Goal: Information Seeking & Learning: Learn about a topic

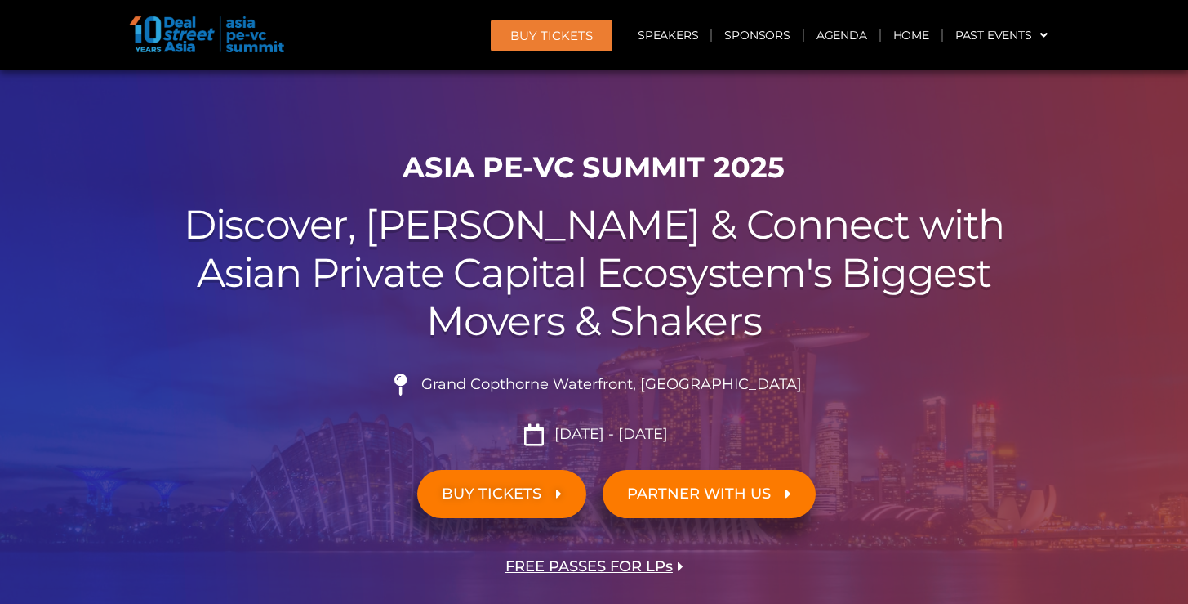
scroll to position [27, 0]
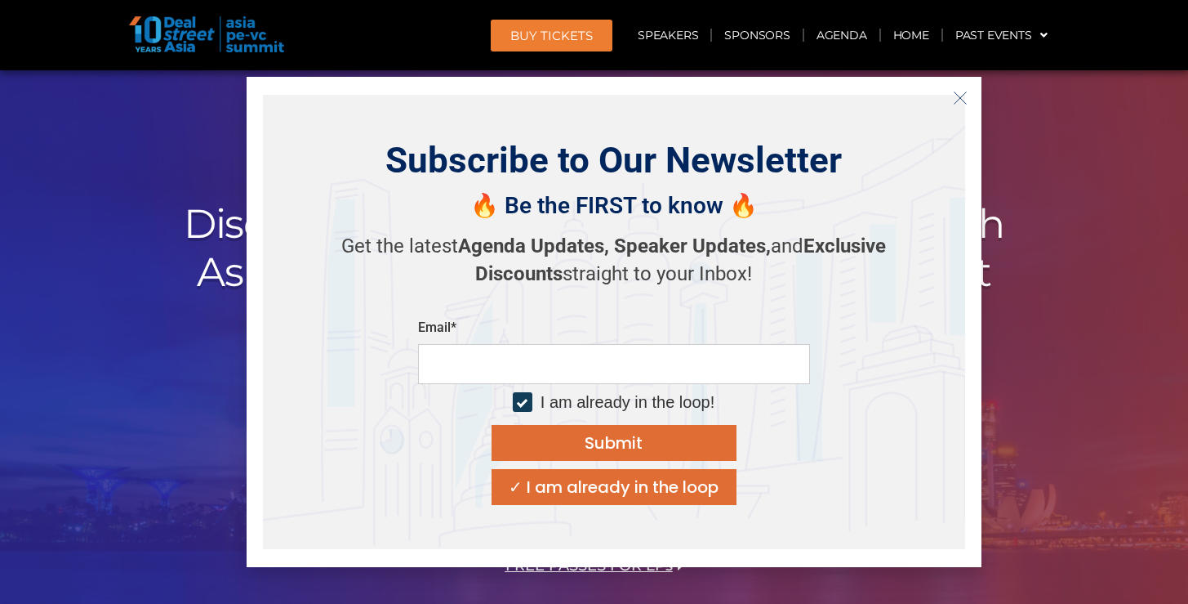
click at [957, 100] on icon "Close" at bounding box center [960, 98] width 15 height 15
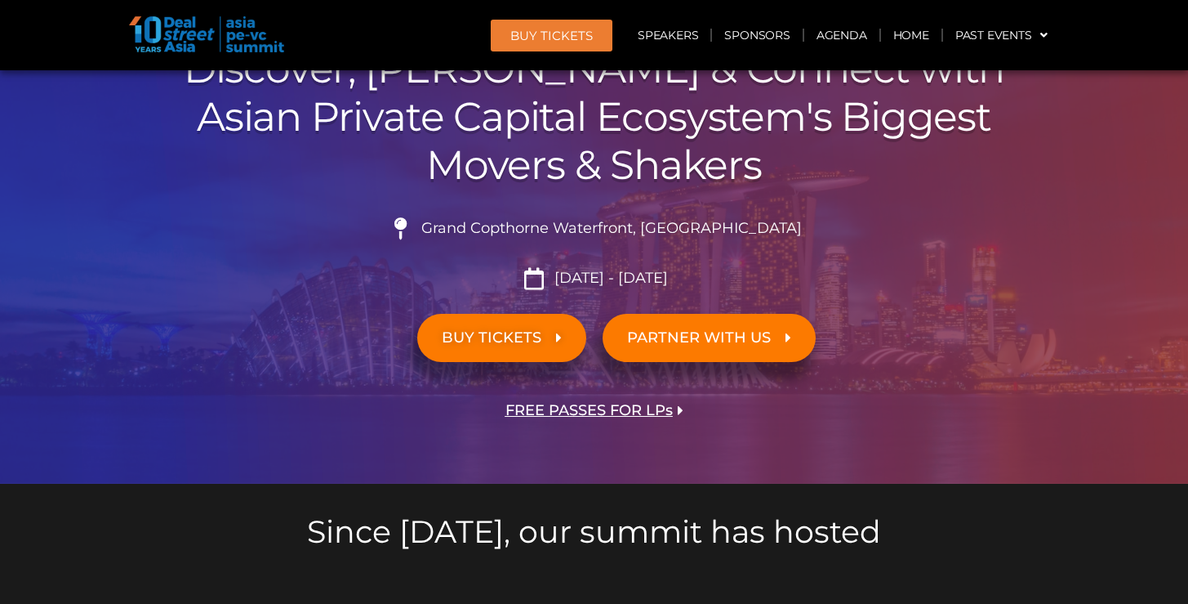
scroll to position [179, 0]
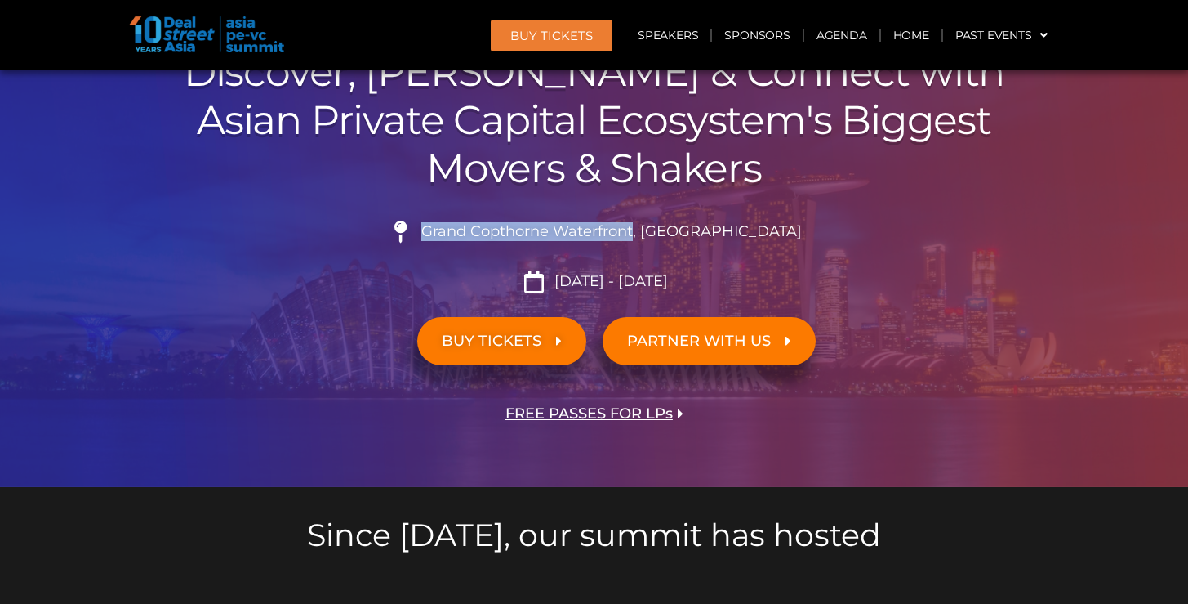
drag, startPoint x: 468, startPoint y: 233, endPoint x: 675, endPoint y: 230, distance: 207.5
click at [675, 230] on span "Grand Copthorne Waterfront, [GEOGRAPHIC_DATA]​" at bounding box center [609, 232] width 385 height 18
copy span "Grand Copthorne Waterfront"
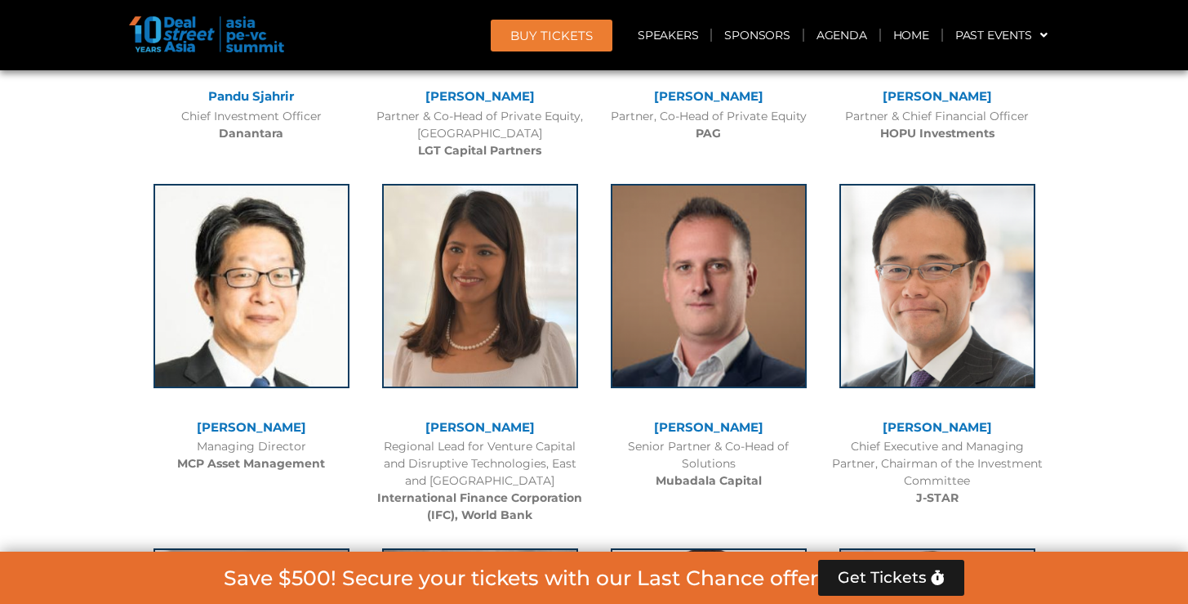
scroll to position [1506, 0]
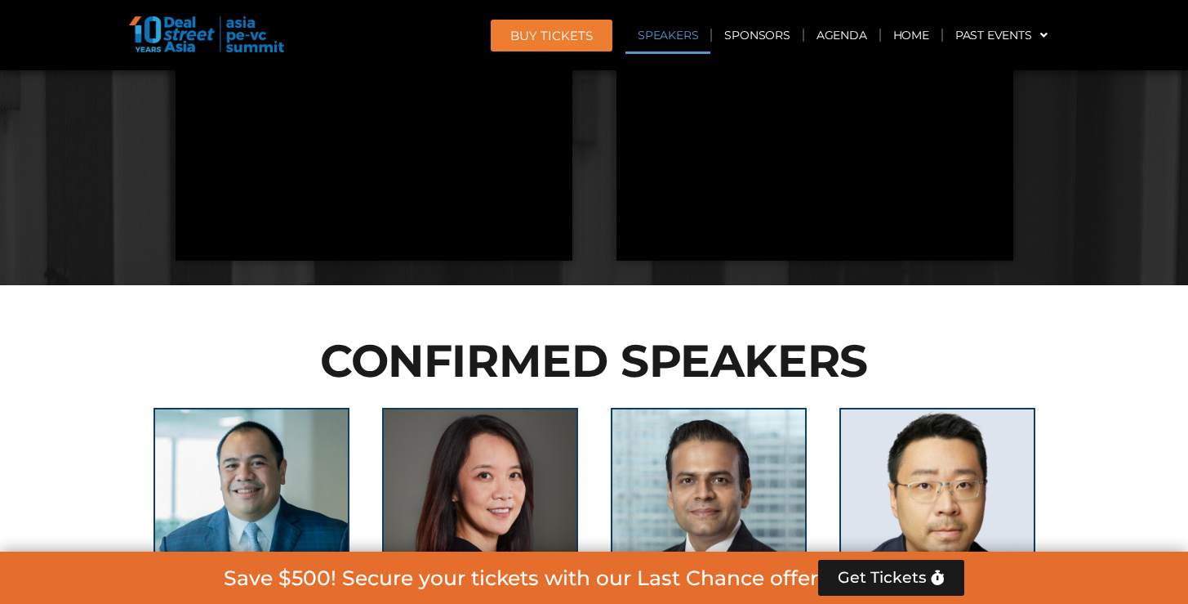
click at [669, 39] on link "Speakers" at bounding box center [668, 35] width 85 height 38
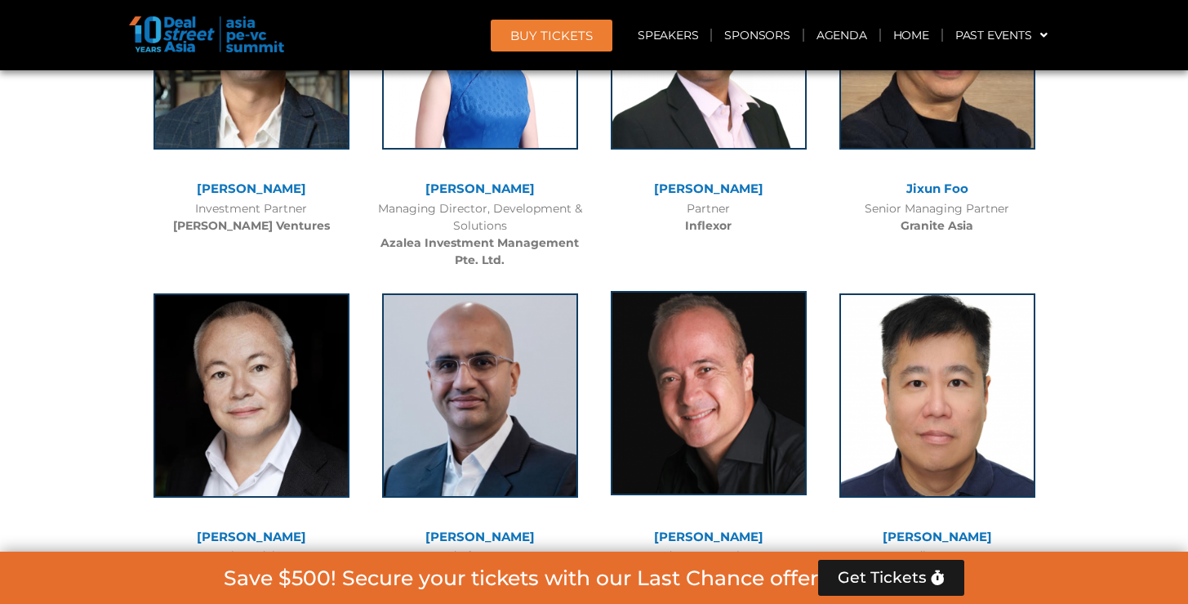
scroll to position [9530, 0]
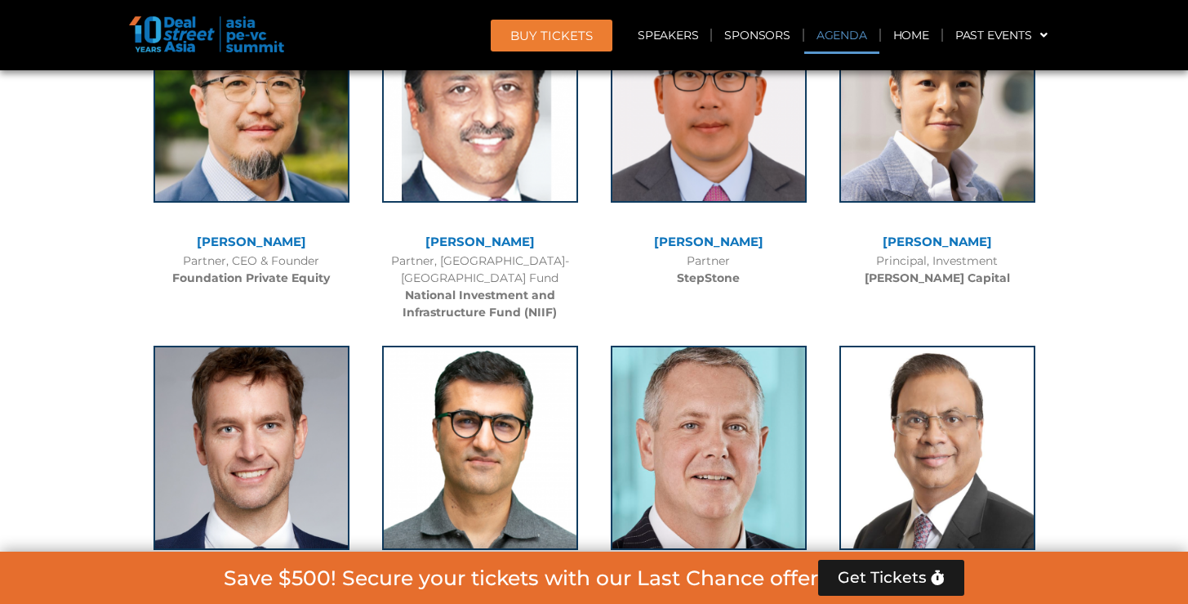
click at [834, 35] on link "Agenda" at bounding box center [842, 35] width 75 height 38
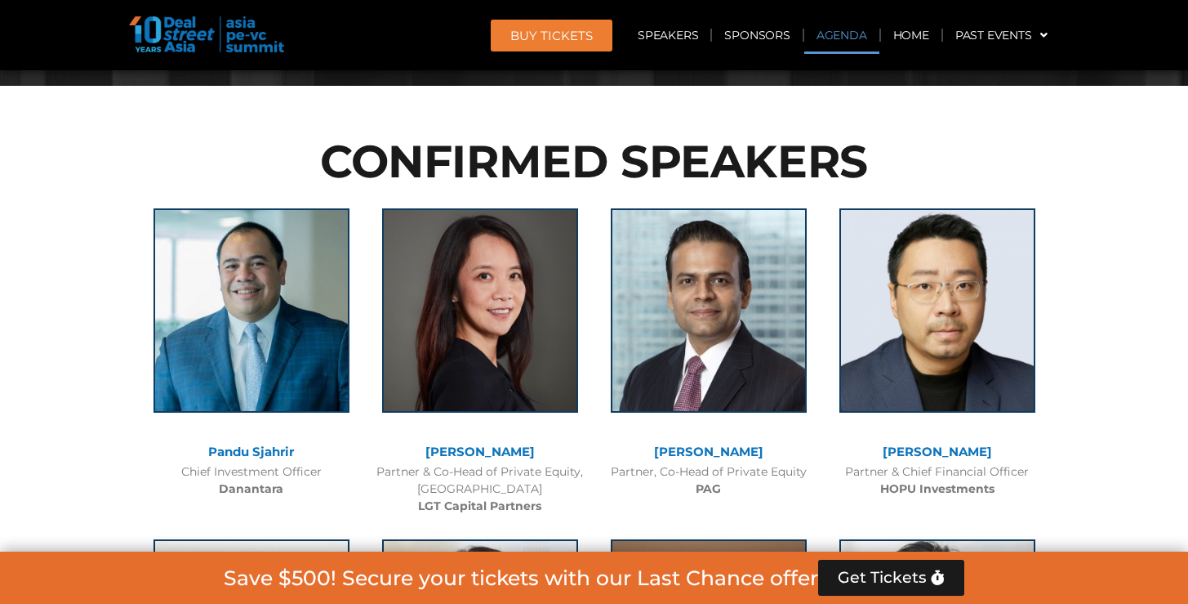
scroll to position [854, 0]
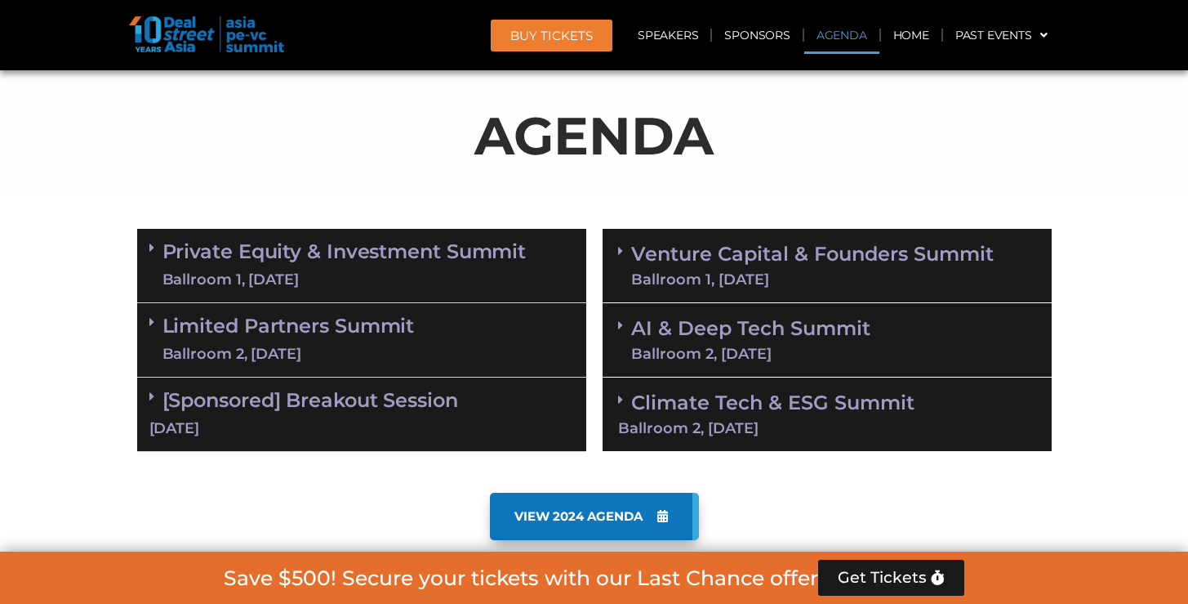
click at [440, 252] on link "Private Equity & Investment Summit Ballroom 1, 10 Sept" at bounding box center [345, 265] width 364 height 49
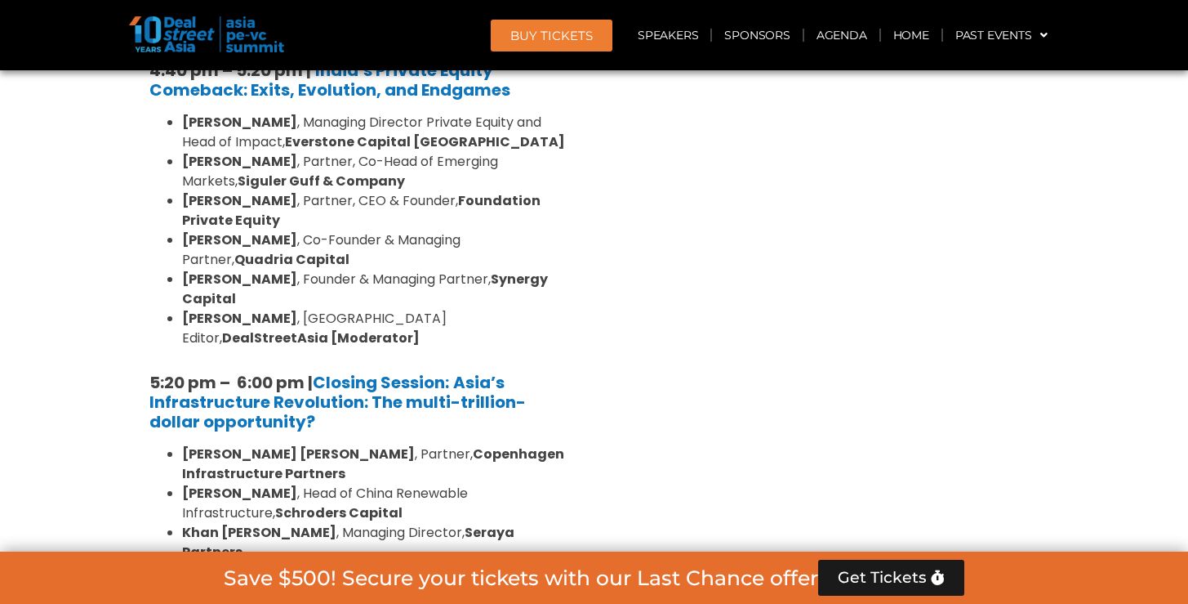
scroll to position [3076, 0]
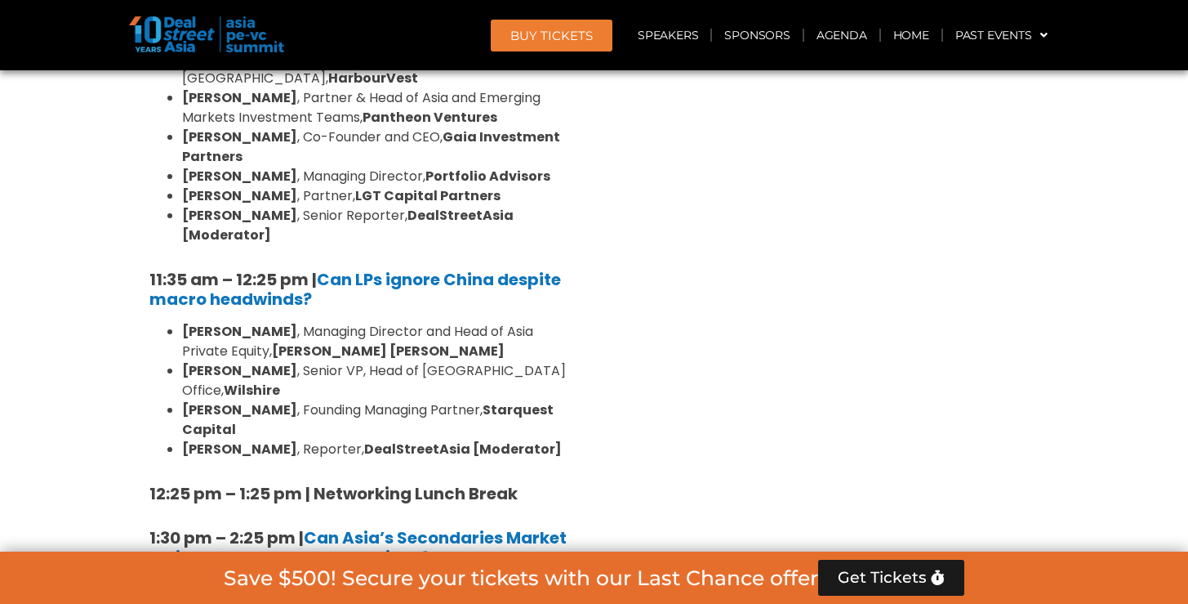
scroll to position [4178, 0]
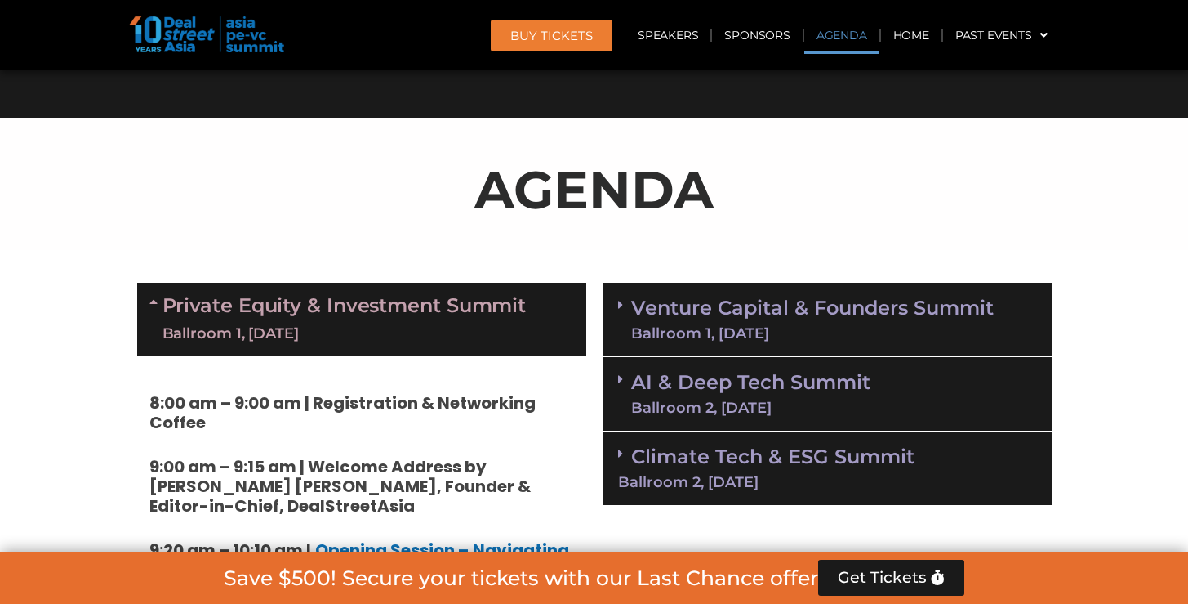
scroll to position [671, 0]
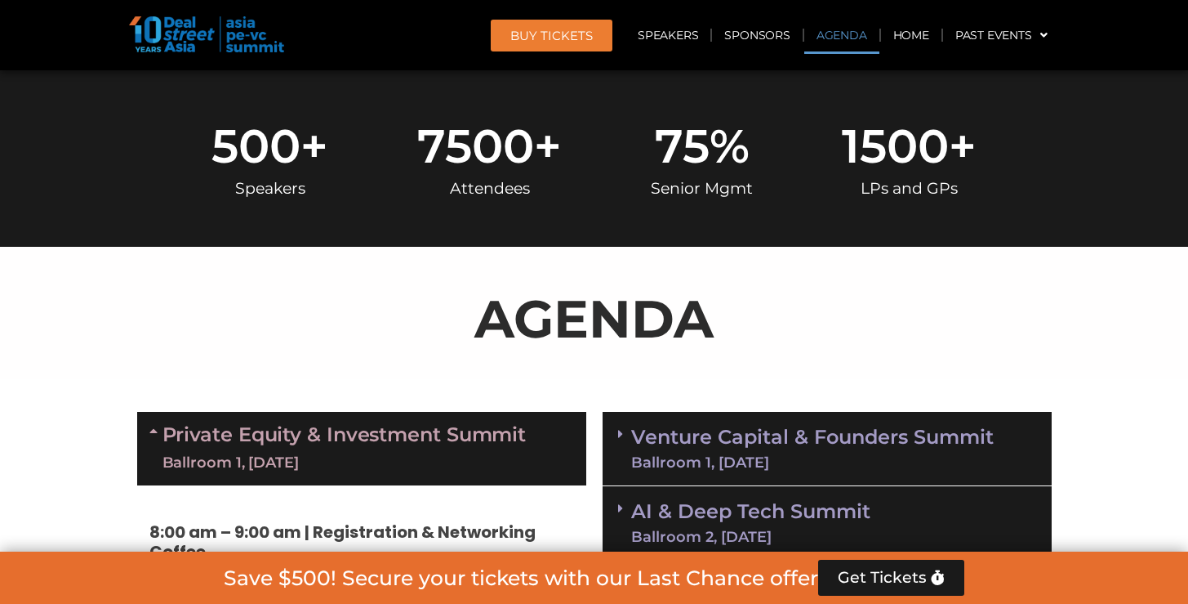
click at [884, 446] on link "Venture Capital & Founders​ Summit Ballroom 1, [DATE]" at bounding box center [812, 448] width 363 height 42
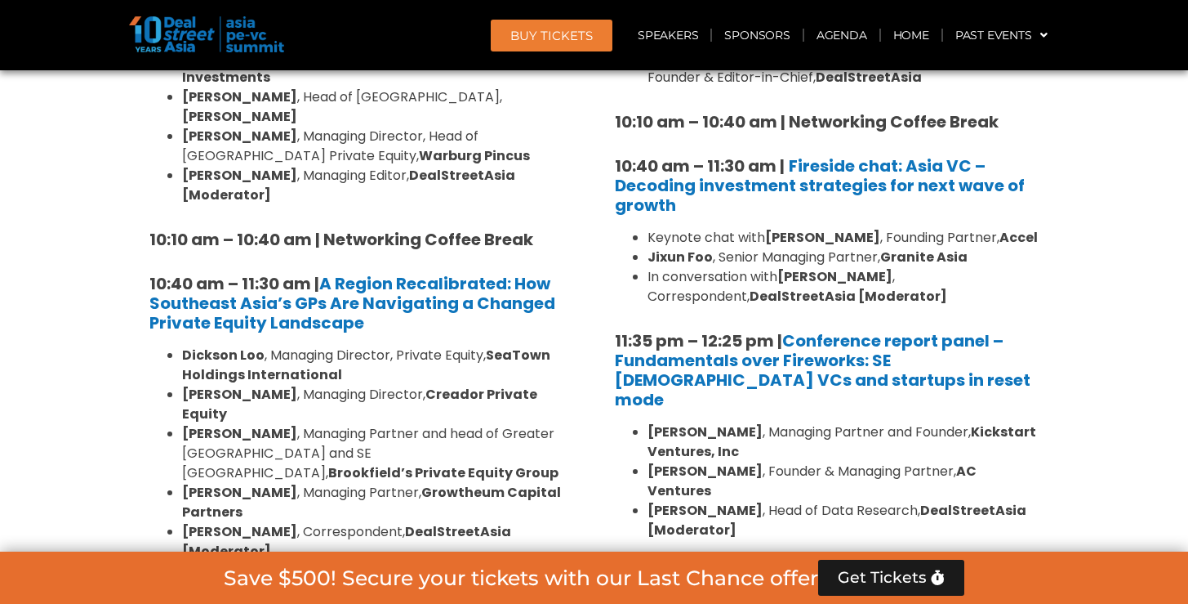
scroll to position [1424, 0]
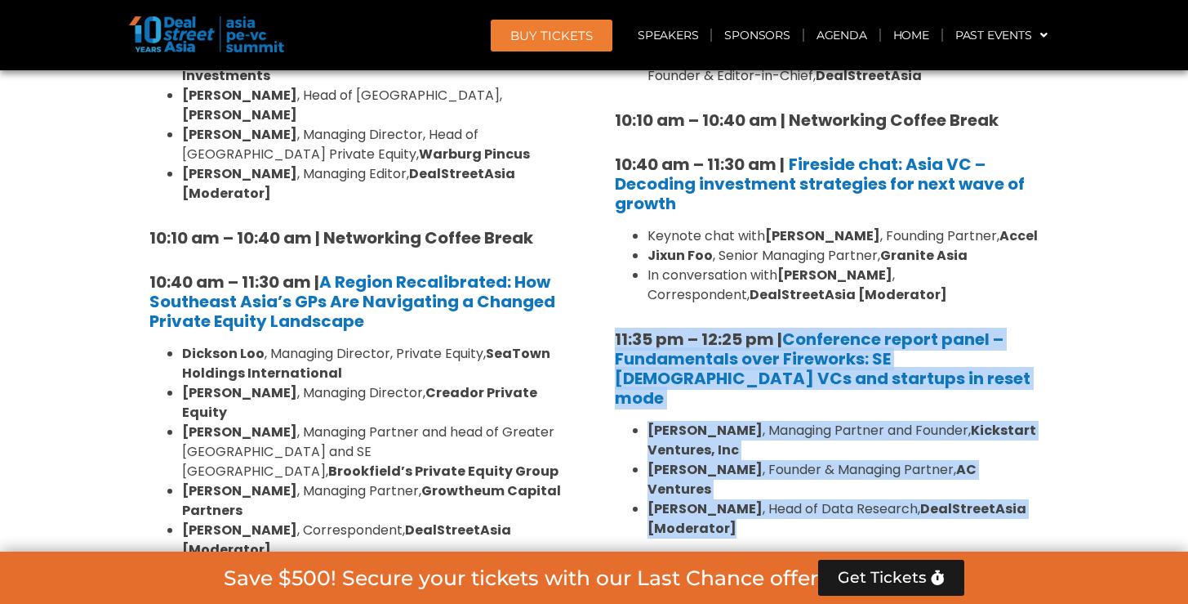
drag, startPoint x: 616, startPoint y: 334, endPoint x: 747, endPoint y: 487, distance: 201.6
copy div "11:35 pm – 12:25 pm | Conference report panel – Fundamentals over Fireworks: SE…"
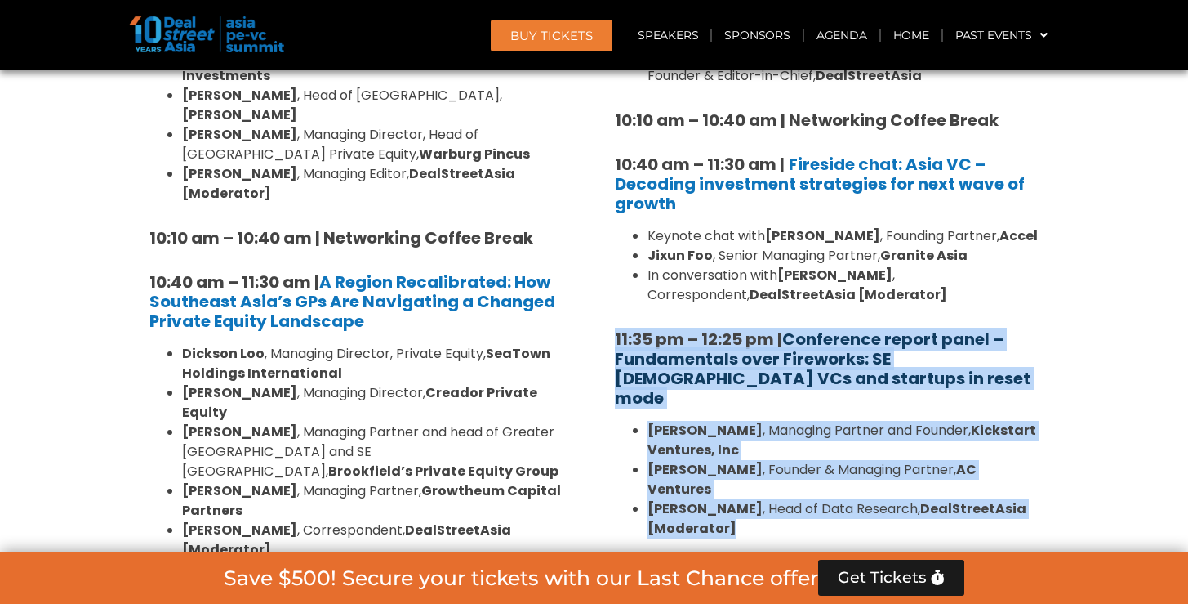
click at [894, 334] on link "Conference report panel – Fundamentals over Fireworks: SE [DEMOGRAPHIC_DATA] VC…" at bounding box center [823, 369] width 416 height 82
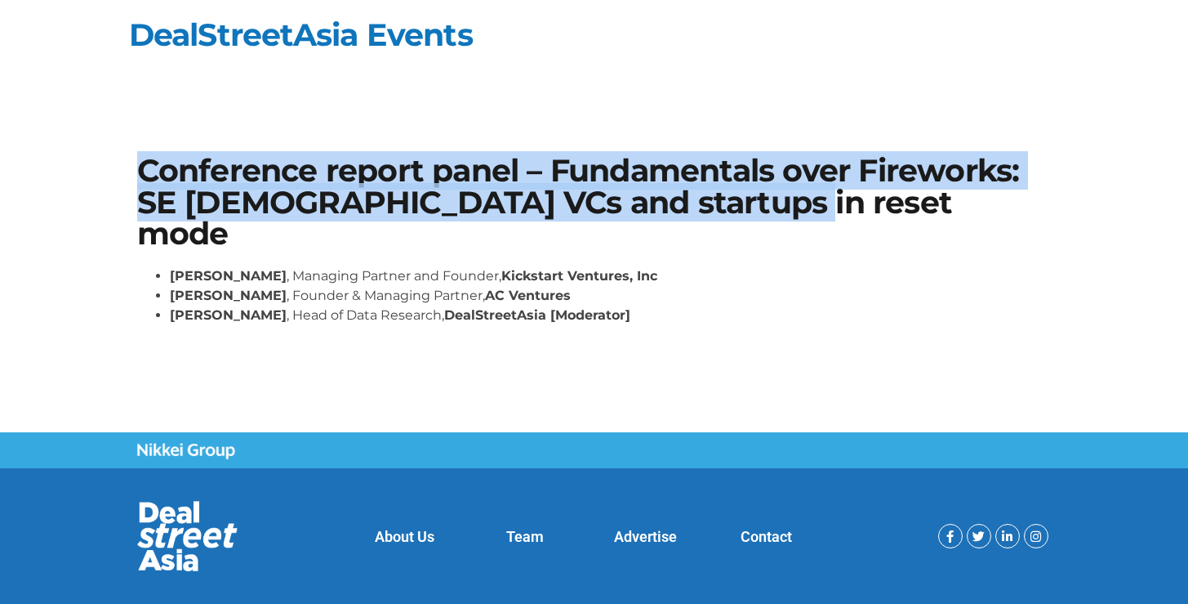
drag, startPoint x: 141, startPoint y: 172, endPoint x: 805, endPoint y: 220, distance: 665.0
click at [805, 220] on div "Conference report panel – Fundamentals over Fireworks: SE [DEMOGRAPHIC_DATA] VC…" at bounding box center [594, 246] width 931 height 198
copy h1 "Conference report panel – Fundamentals over Fireworks: SE [DEMOGRAPHIC_DATA] VC…"
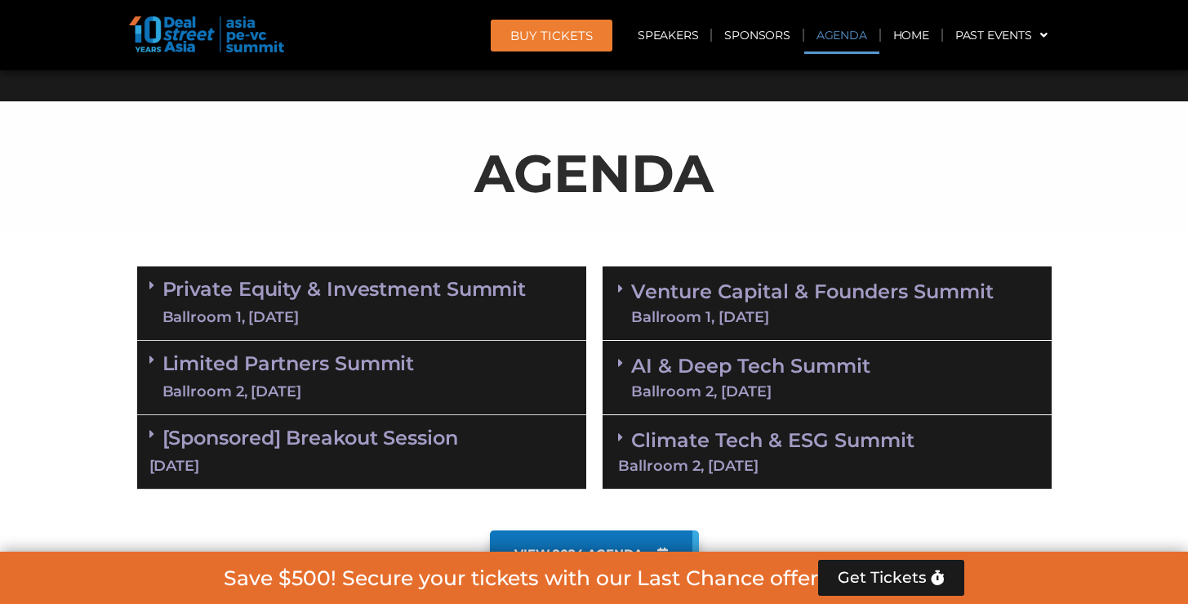
scroll to position [933, 0]
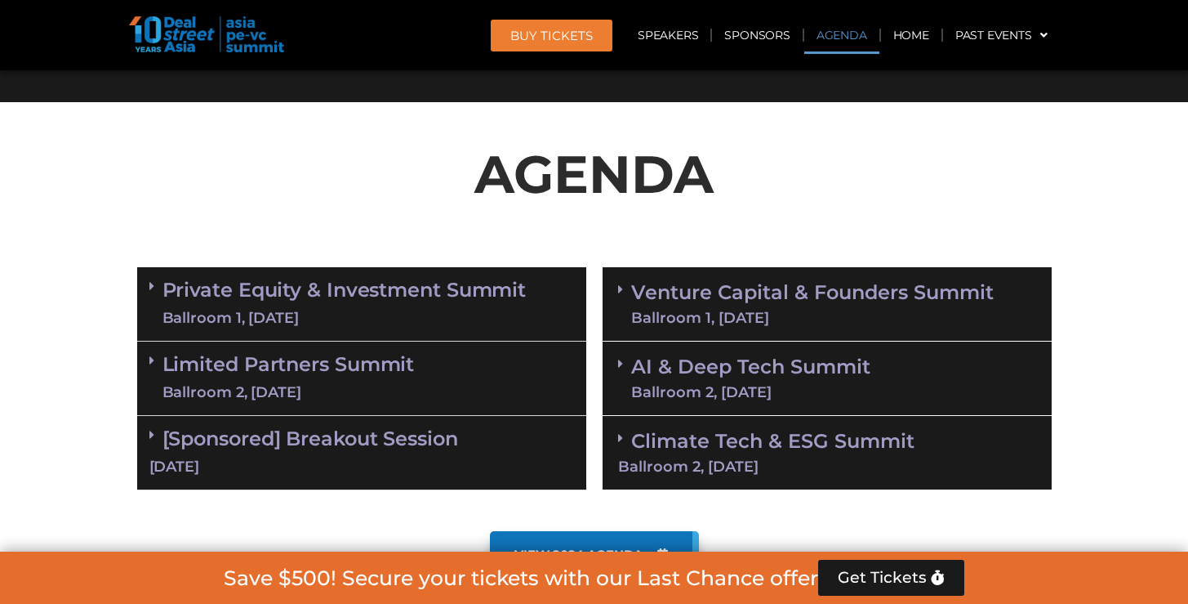
click at [856, 301] on link "Venture Capital & Founders​ Summit Ballroom 1, [DATE]" at bounding box center [812, 304] width 363 height 42
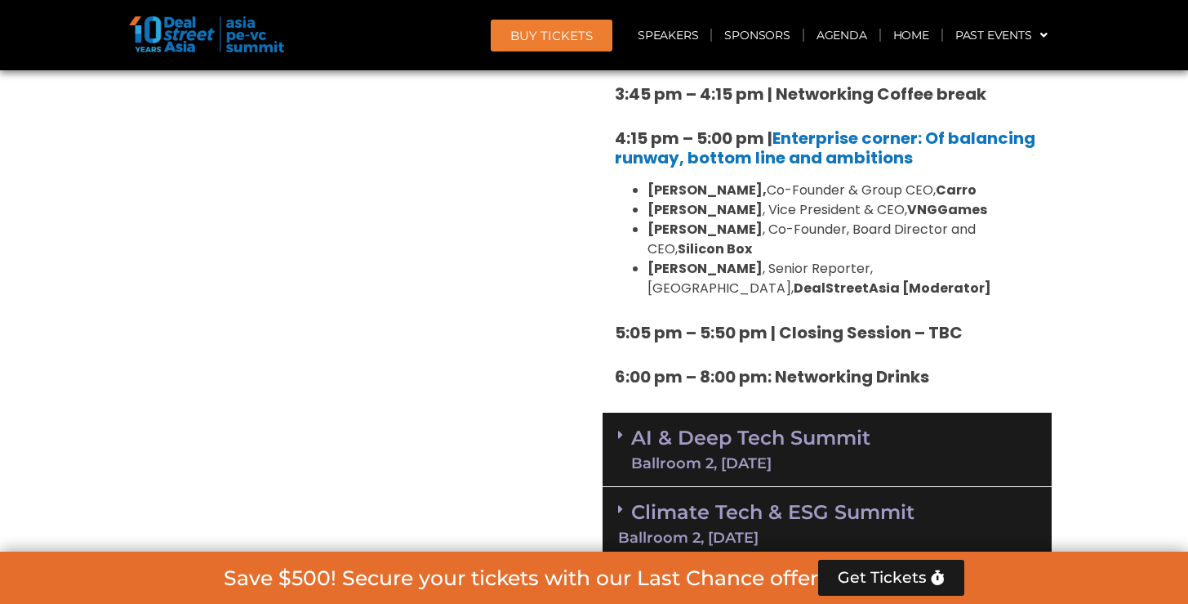
click at [833, 428] on link "AI & Deep Tech Summit Ballroom 2, [DATE]" at bounding box center [750, 449] width 239 height 42
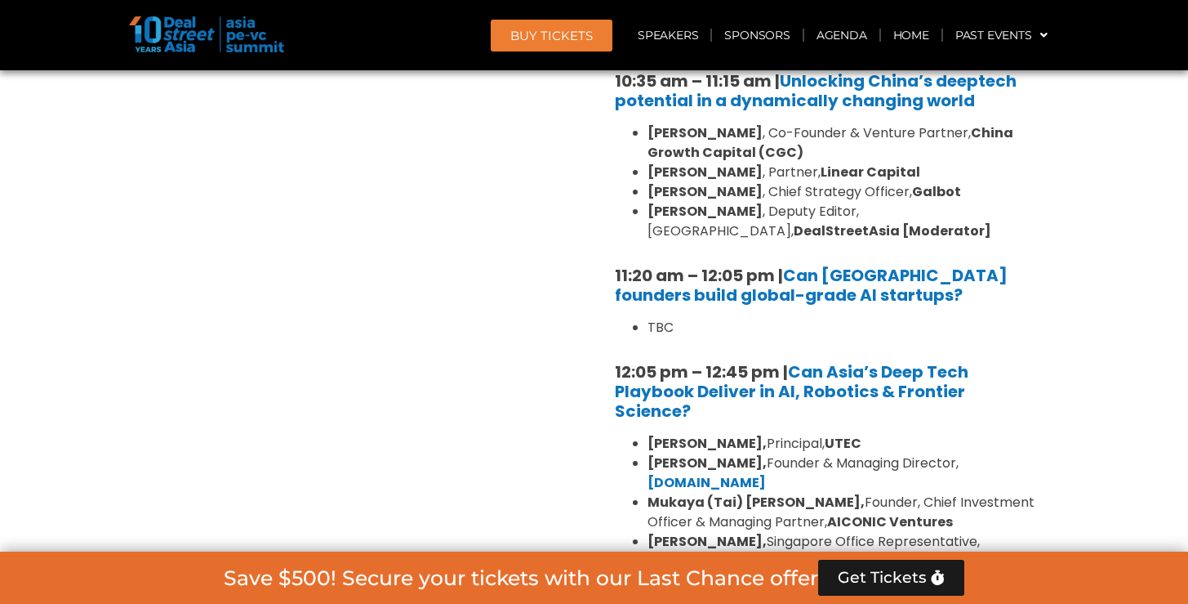
scroll to position [3623, 0]
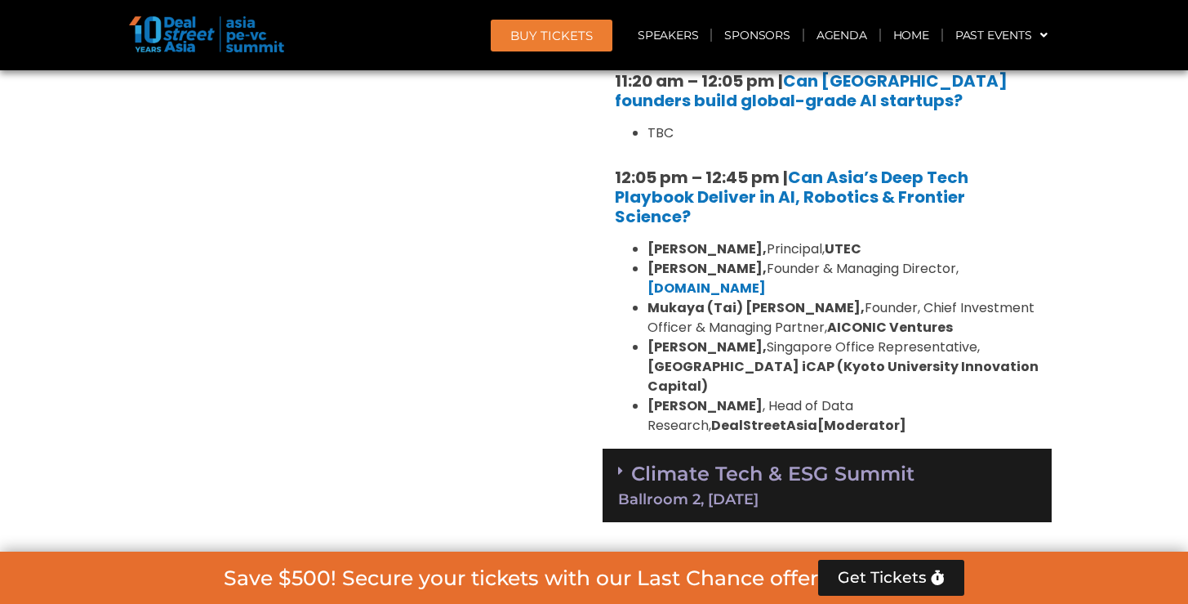
click at [720, 461] on link "Climate Tech & ESG Summit Ballroom 2, [DATE]" at bounding box center [827, 483] width 418 height 45
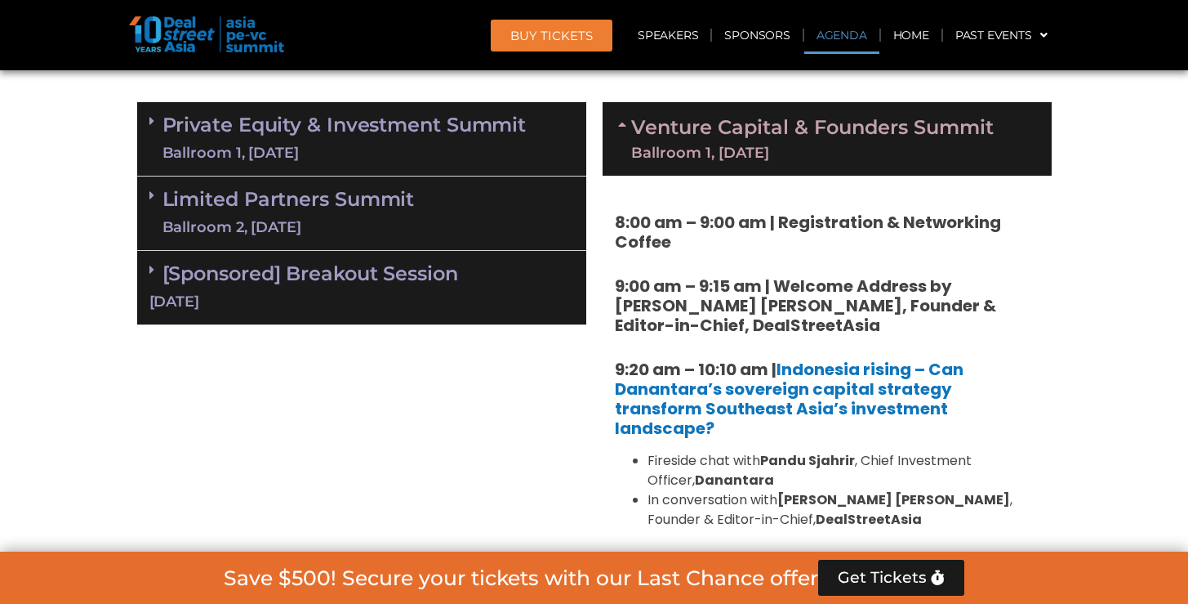
scroll to position [984, 0]
